Goal: Information Seeking & Learning: Learn about a topic

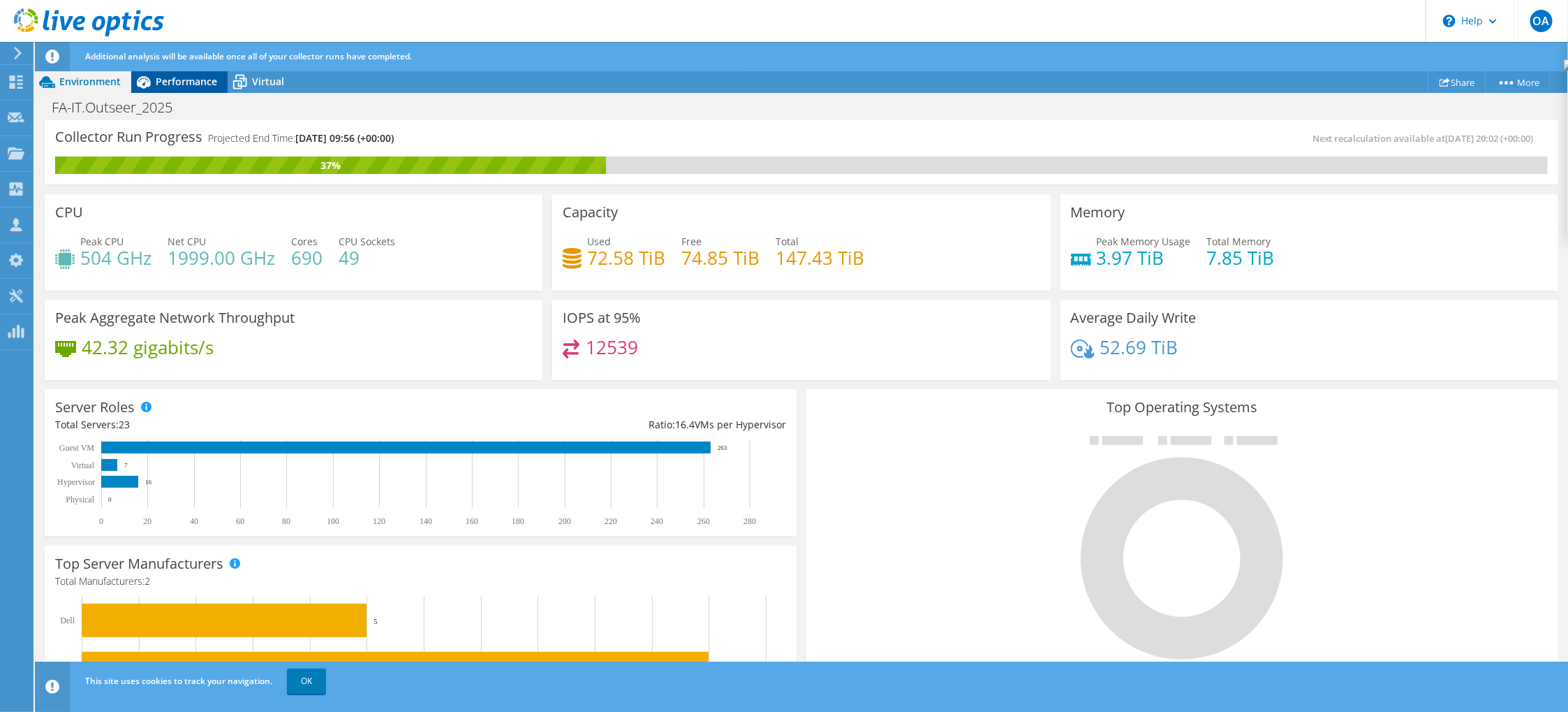
click at [189, 81] on span "Performance" at bounding box center [186, 81] width 61 height 13
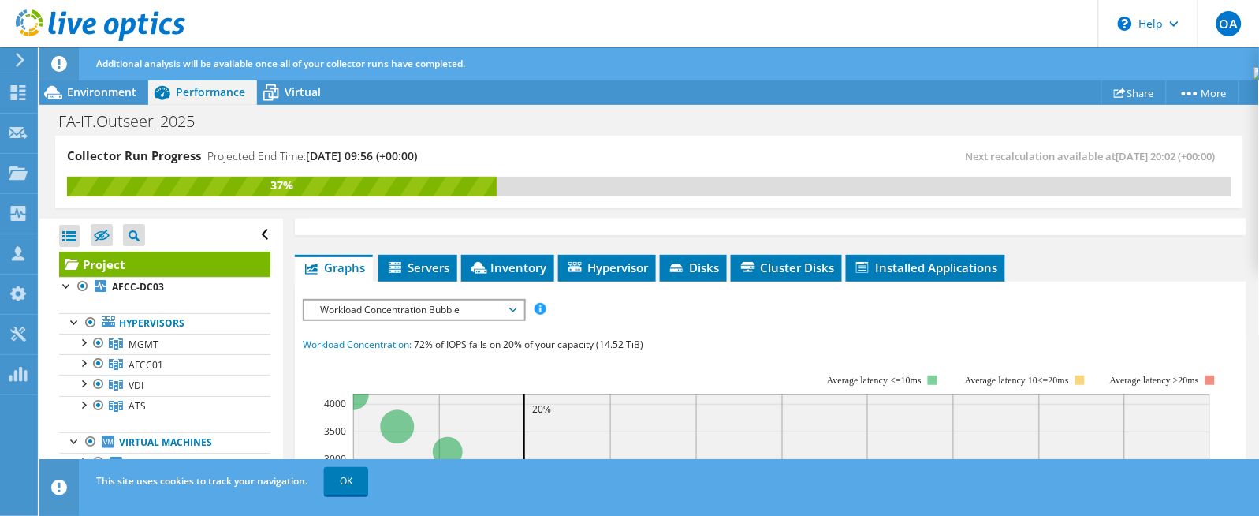
scroll to position [224, 0]
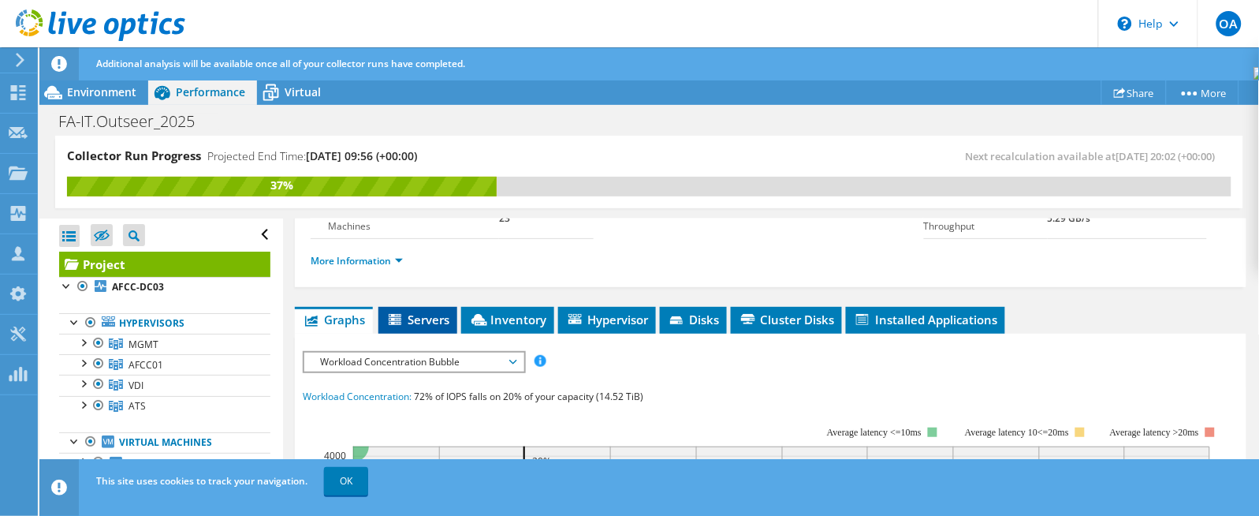
click at [416, 311] on span "Servers" at bounding box center [417, 319] width 63 height 16
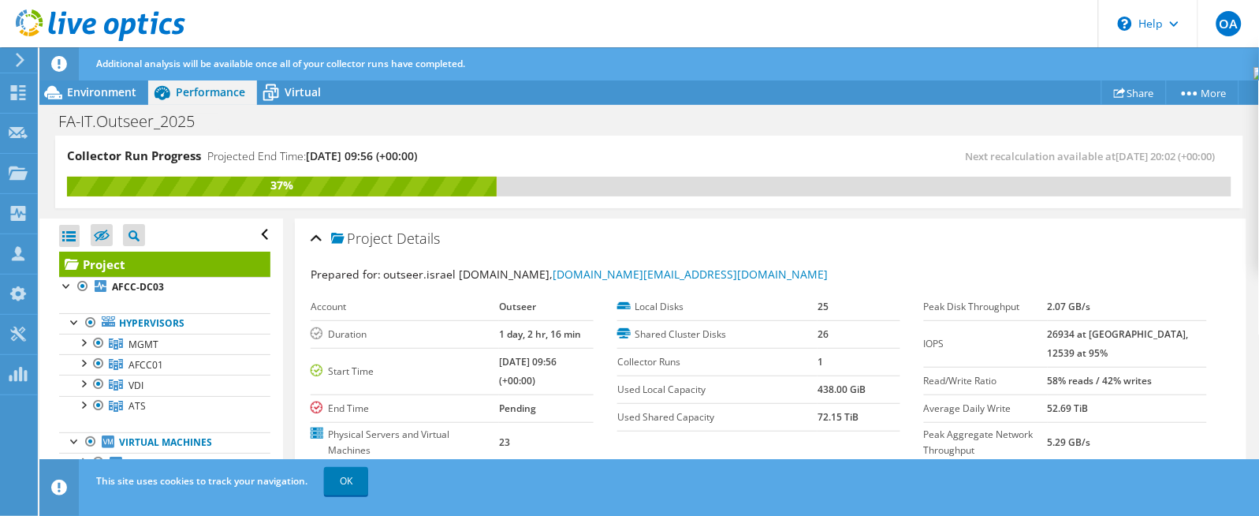
scroll to position [118, 0]
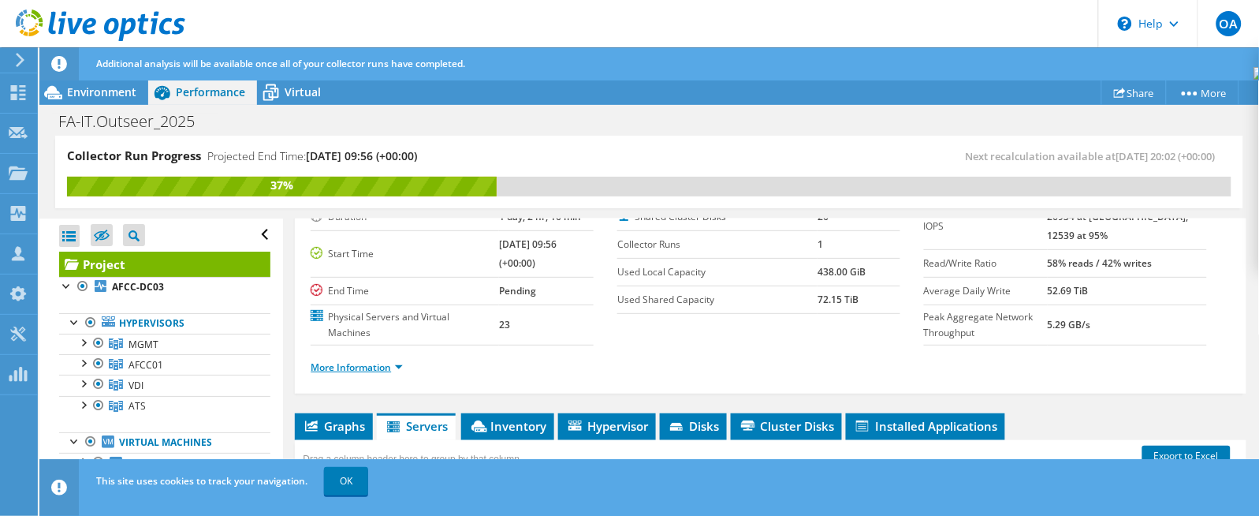
click at [349, 364] on link "More Information" at bounding box center [357, 366] width 92 height 13
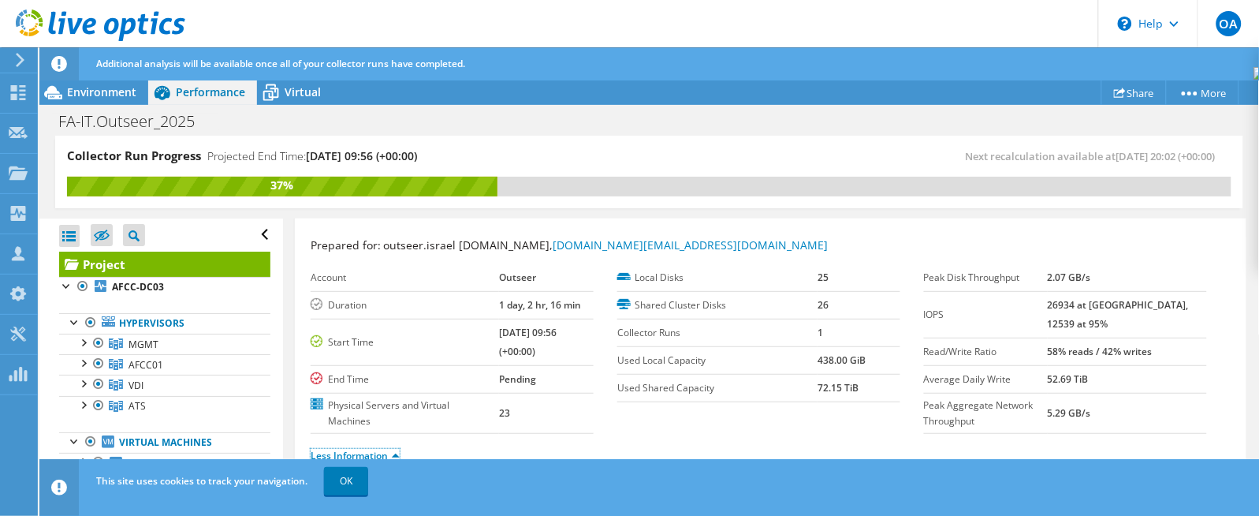
scroll to position [0, 0]
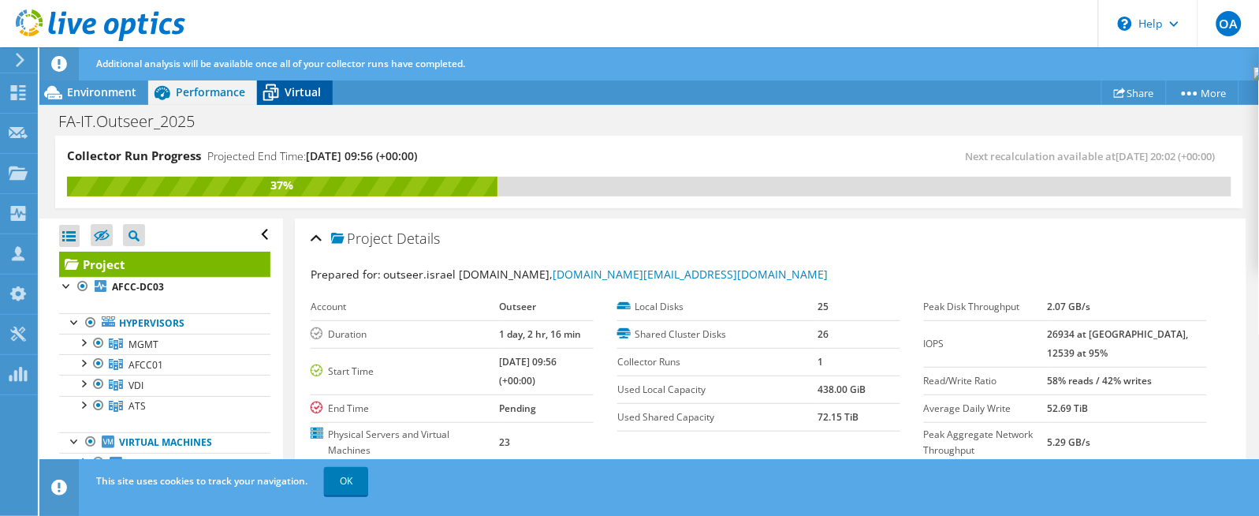
click at [304, 81] on div "Virtual" at bounding box center [295, 92] width 76 height 25
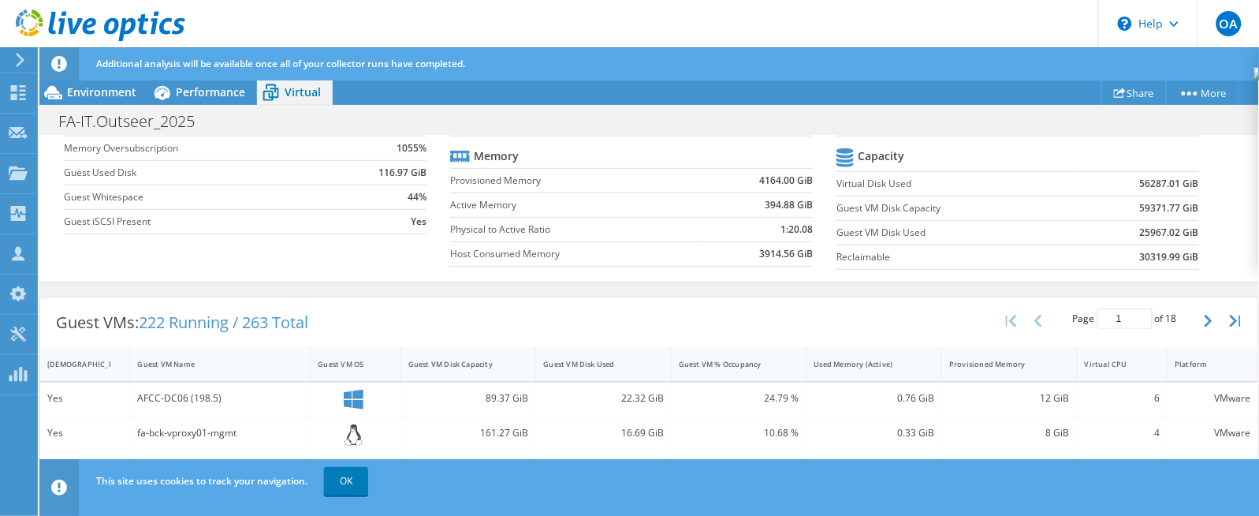
scroll to position [118, 0]
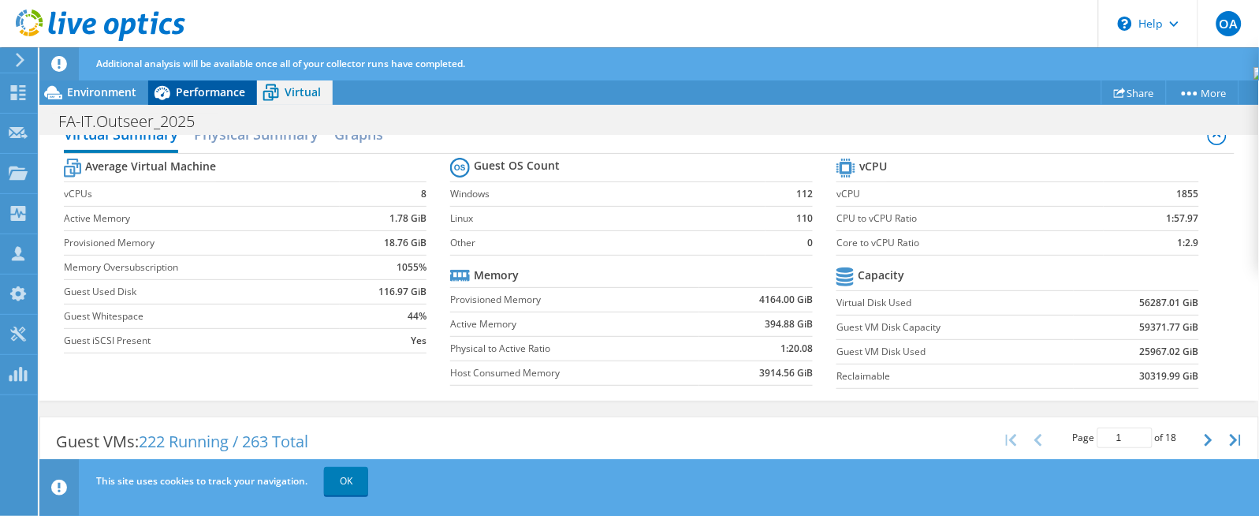
click at [220, 86] on span "Performance" at bounding box center [210, 91] width 69 height 15
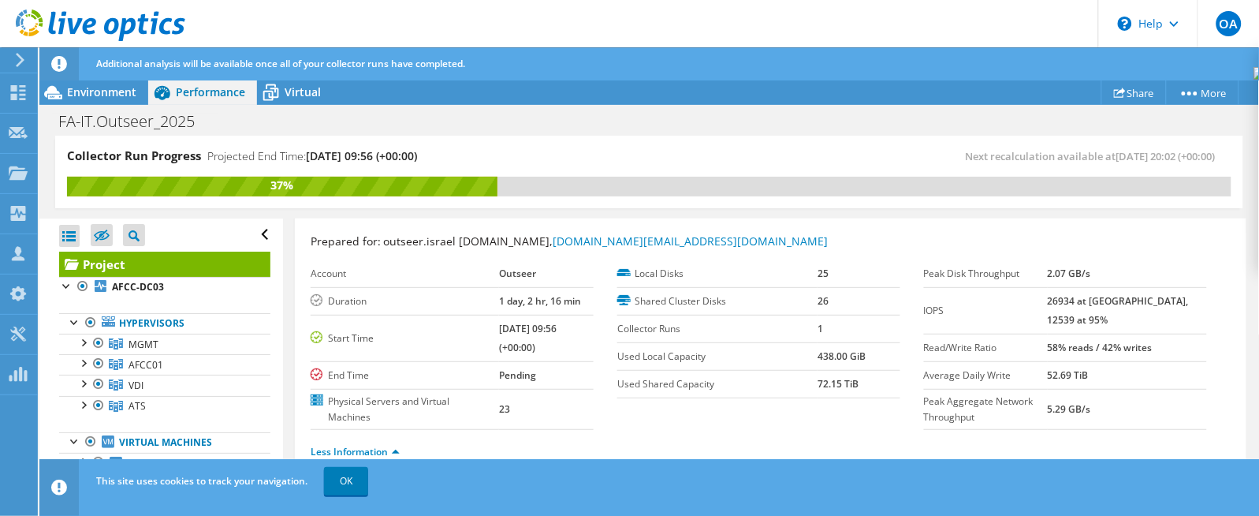
scroll to position [0, 0]
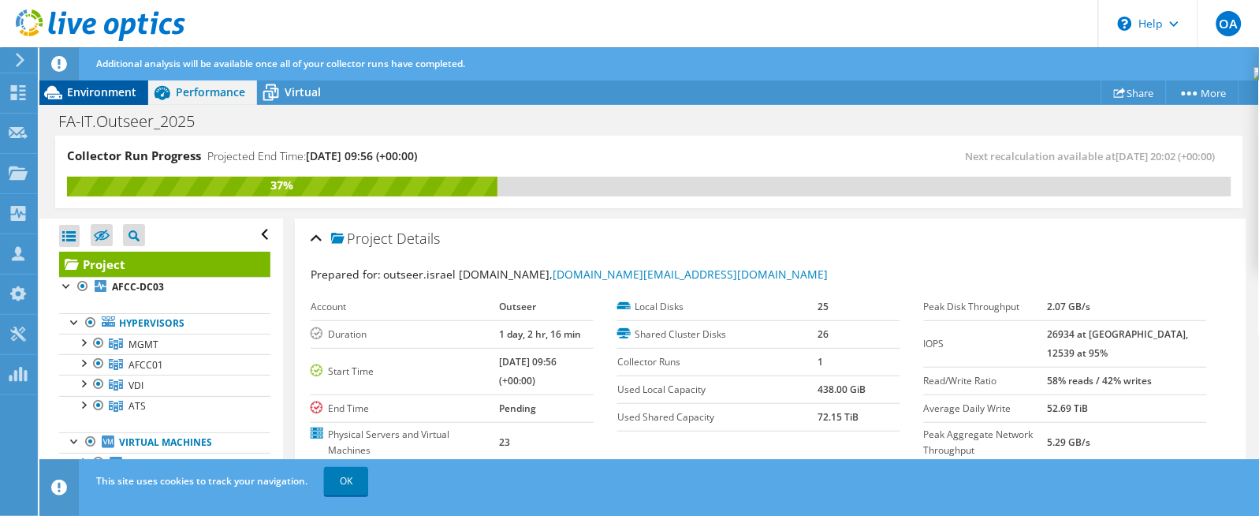
click at [96, 91] on span "Environment" at bounding box center [101, 91] width 69 height 15
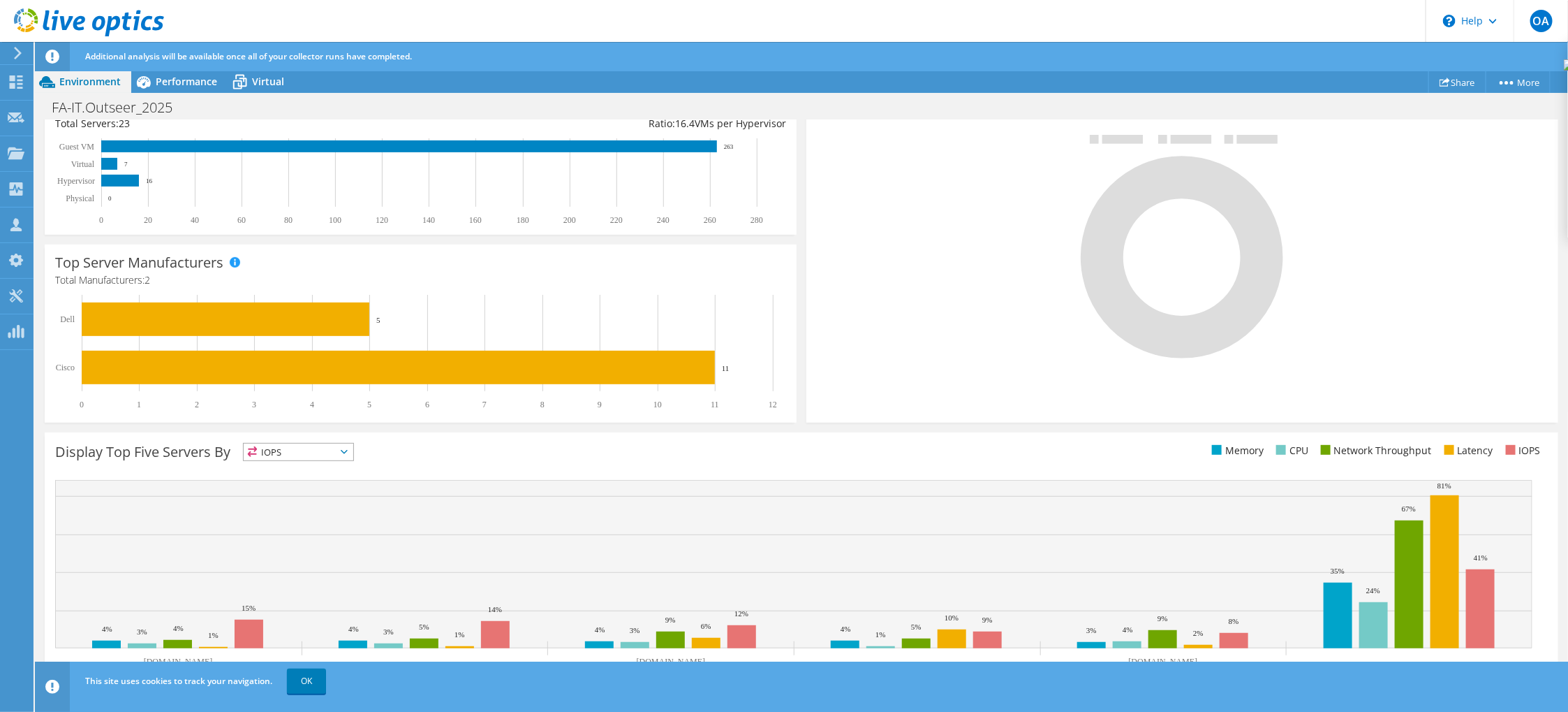
click at [477, 506] on rect at bounding box center [793, 564] width 1478 height 168
